Goal: Transaction & Acquisition: Purchase product/service

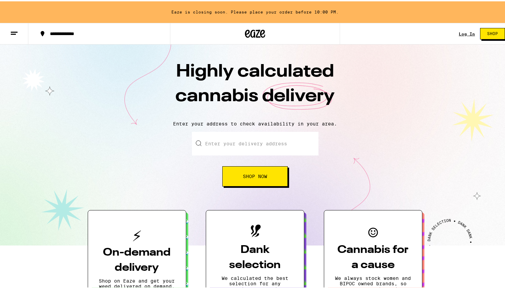
click at [289, 144] on input "Enter your delivery address" at bounding box center [255, 143] width 126 height 24
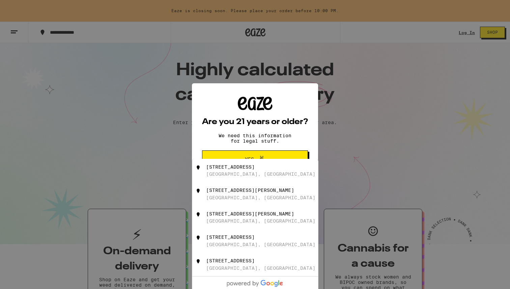
click at [236, 193] on div "[STREET_ADDRESS][PERSON_NAME]" at bounding box center [250, 190] width 88 height 5
type input "[STREET_ADDRESS][PERSON_NAME]"
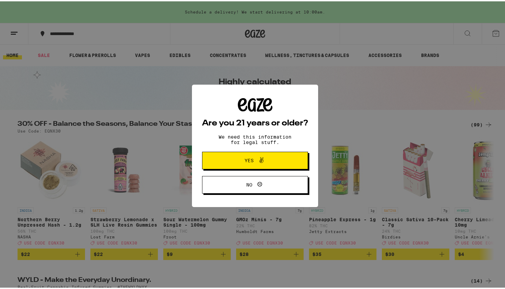
click at [257, 158] on icon at bounding box center [261, 159] width 8 height 8
